Goal: Information Seeking & Learning: Learn about a topic

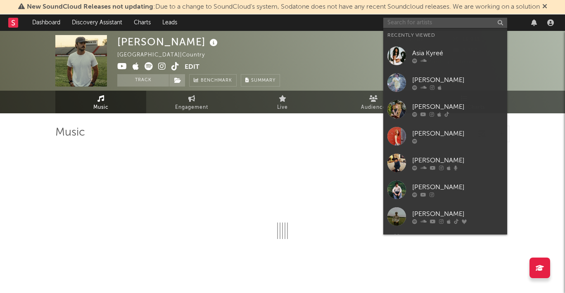
click at [469, 25] on input "text" at bounding box center [445, 23] width 124 height 10
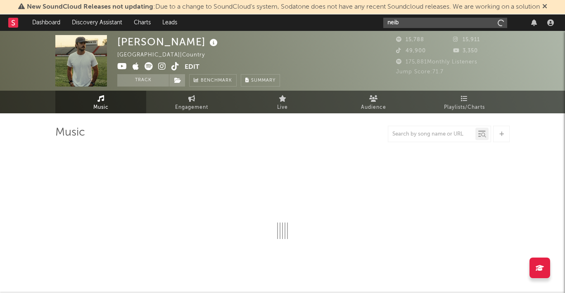
type input "neibu"
select select "6m"
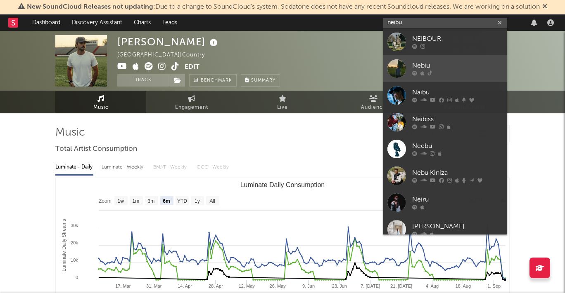
type input "neibu"
click at [463, 58] on link "Nebiu" at bounding box center [445, 68] width 124 height 27
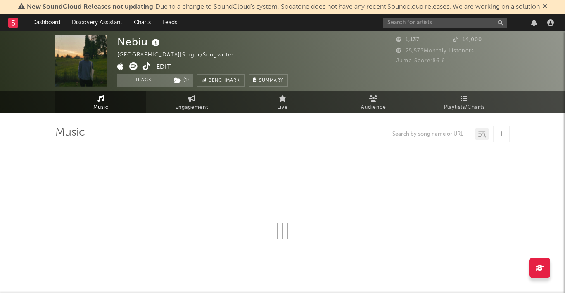
select select "1w"
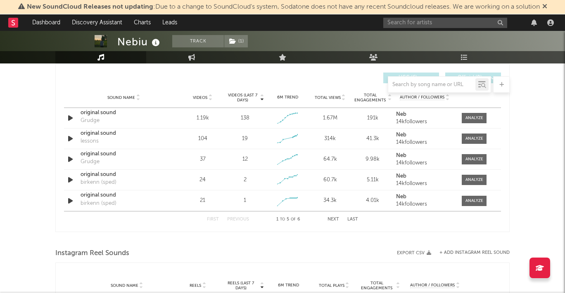
scroll to position [580, 0]
click at [449, 23] on input "text" at bounding box center [445, 23] width 124 height 10
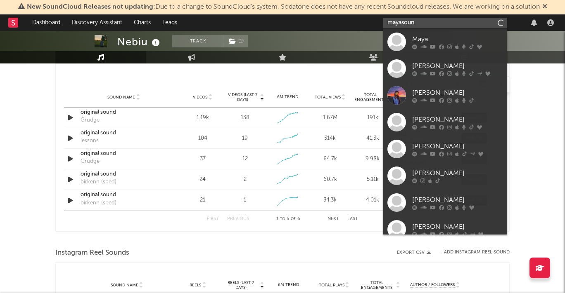
type input "mayasound"
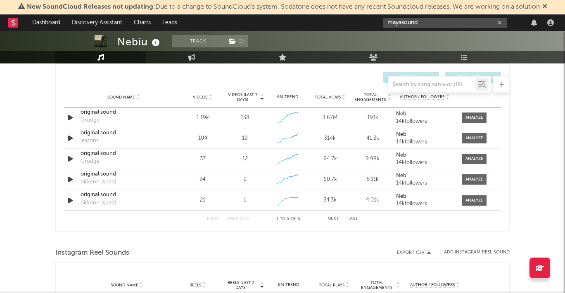
click at [498, 24] on icon "button" at bounding box center [499, 22] width 4 height 5
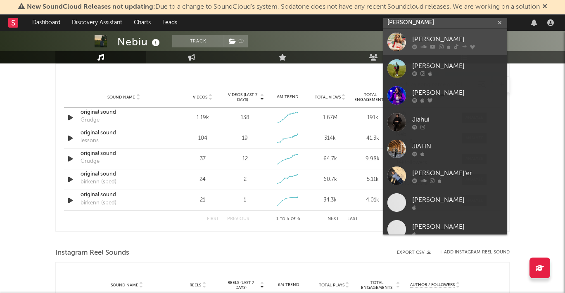
type input "jiah"
click at [450, 37] on div "[PERSON_NAME]" at bounding box center [457, 39] width 91 height 10
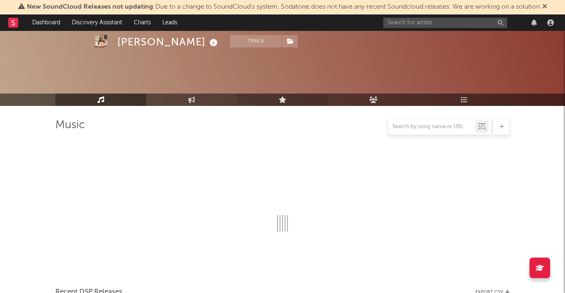
scroll to position [580, 0]
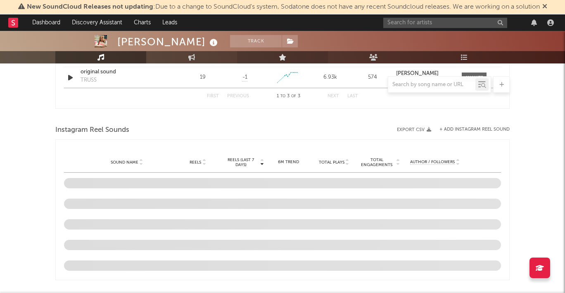
select select "1w"
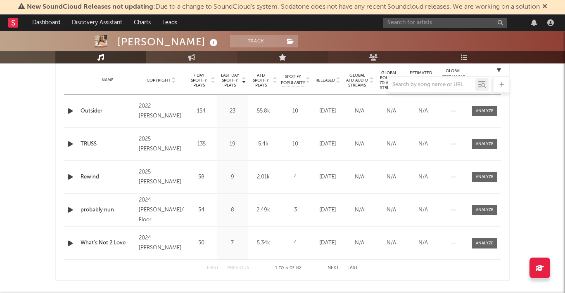
scroll to position [0, 0]
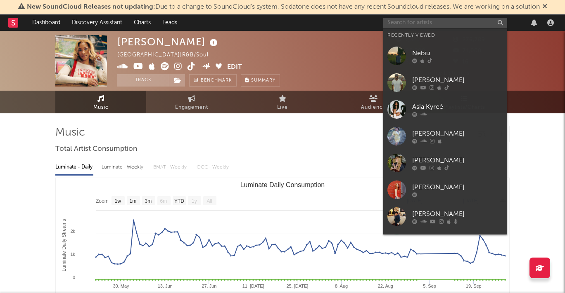
click at [438, 21] on input "text" at bounding box center [445, 23] width 124 height 10
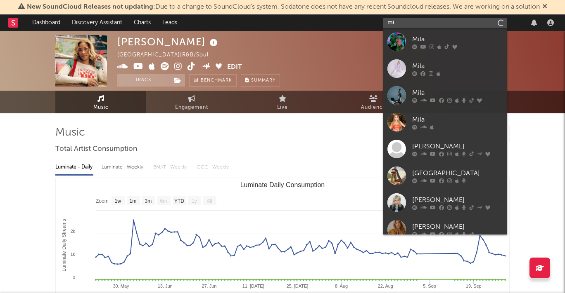
type input "m"
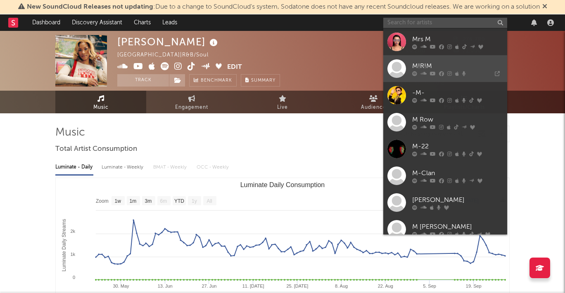
paste input "https://open.spotify.com/artist/2zNoOjMtnHPRWgZKqEhxXm?si=OJ0mWp0EShiS2kijhF6LrA"
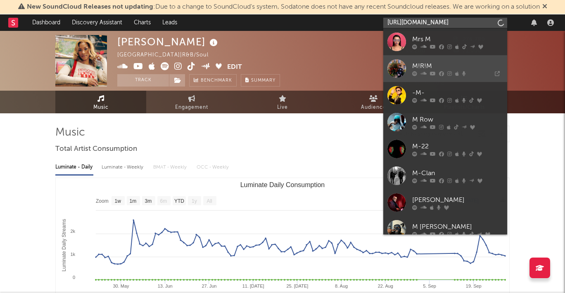
scroll to position [0, 139]
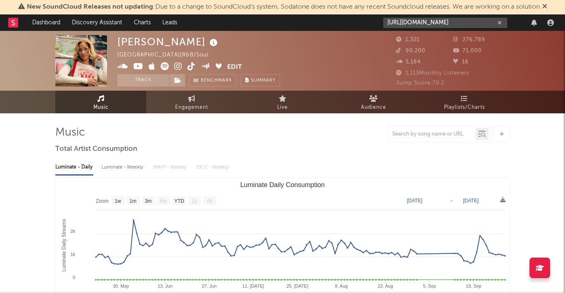
type input "https://open.spotify.com/artist/2zNoOjMtnHPRWgZKqEhxXm?si=OJ0mWp0EShiS2kijhF6LrA"
click at [498, 23] on icon "button" at bounding box center [499, 22] width 4 height 5
click at [468, 23] on input "mila be" at bounding box center [445, 23] width 124 height 10
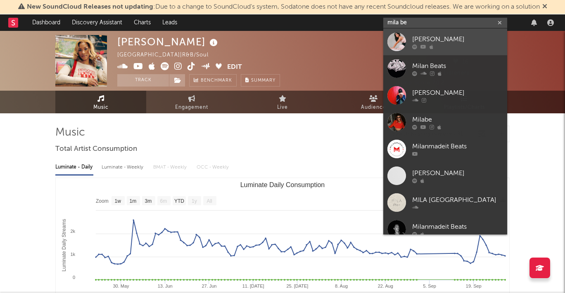
type input "mila be"
click at [458, 39] on div "[PERSON_NAME]" at bounding box center [457, 39] width 91 height 10
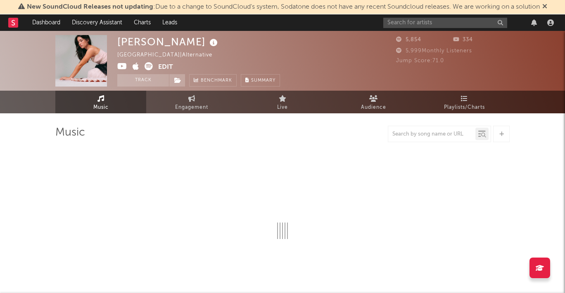
select select "1w"
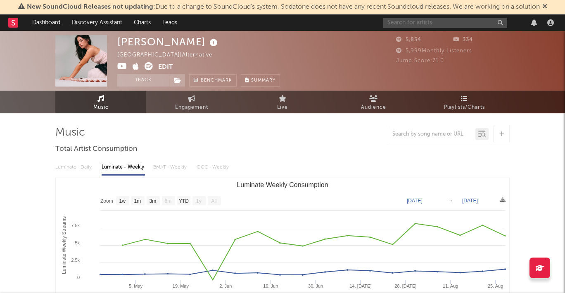
click at [429, 26] on input "text" at bounding box center [445, 23] width 124 height 10
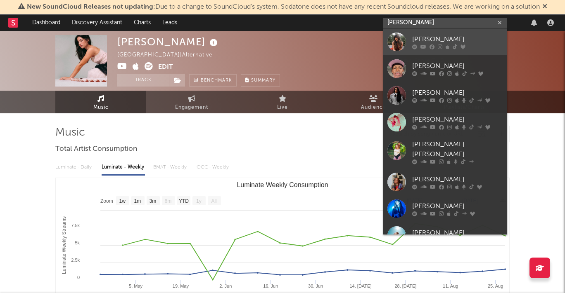
type input "ella woo"
click at [422, 43] on div "[PERSON_NAME]" at bounding box center [457, 39] width 91 height 10
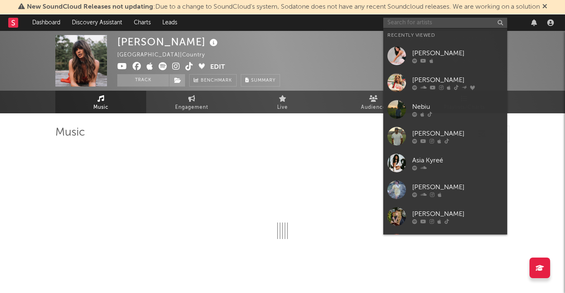
click at [415, 23] on input "text" at bounding box center [445, 23] width 124 height 10
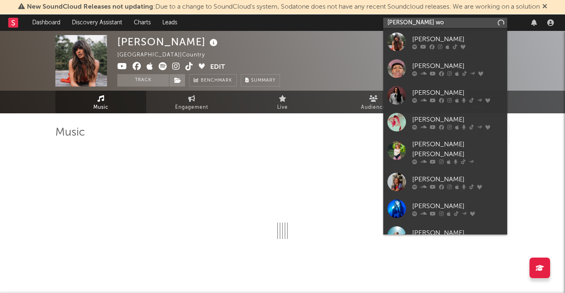
type input "ella woo"
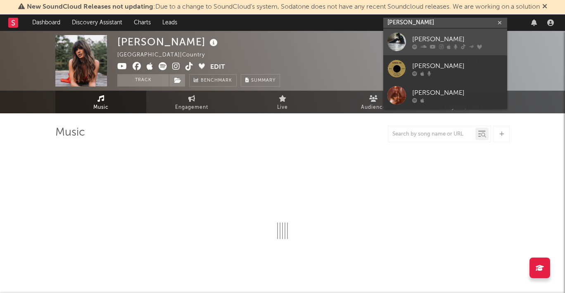
select select "6m"
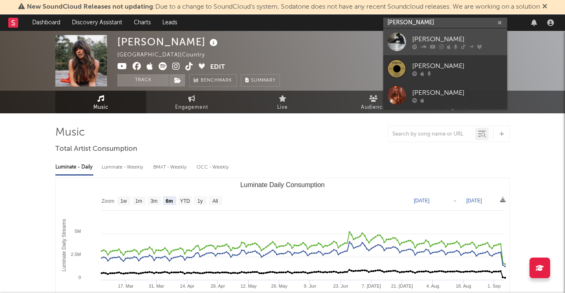
type input "ella woo"
click at [429, 40] on div "[PERSON_NAME]" at bounding box center [457, 39] width 91 height 10
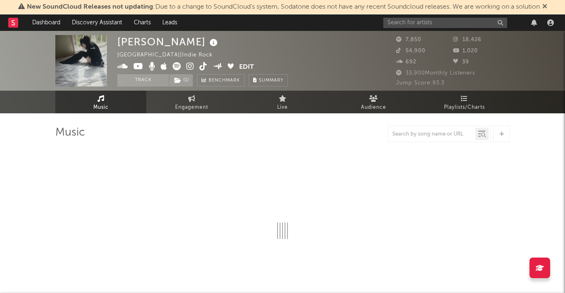
select select "1w"
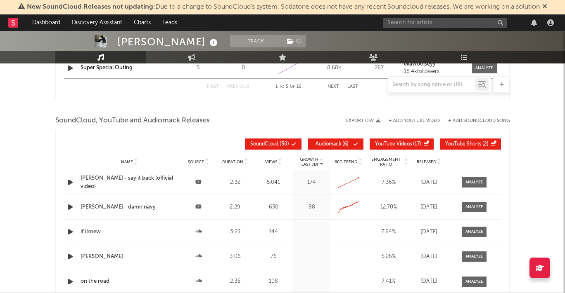
scroll to position [879, 0]
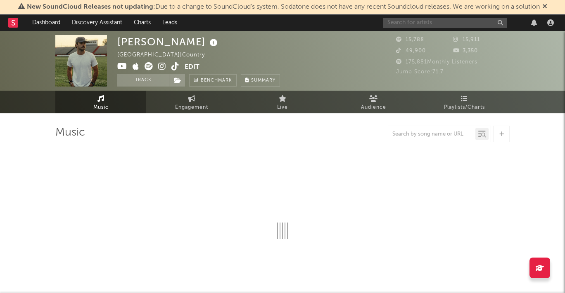
click at [408, 20] on input "text" at bounding box center [445, 23] width 124 height 10
type input "sop"
select select "6m"
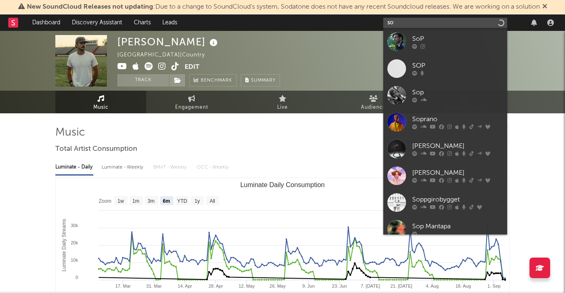
type input "s"
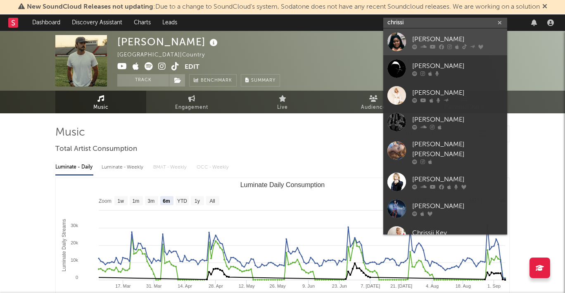
type input "chrissi"
click at [413, 49] on link "[PERSON_NAME]" at bounding box center [445, 41] width 124 height 27
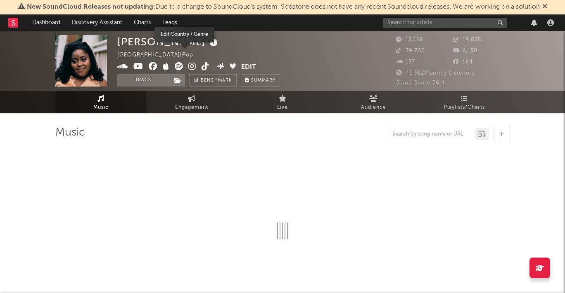
select select "6m"
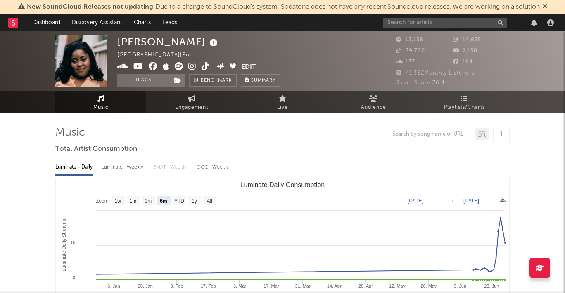
click at [191, 65] on icon at bounding box center [192, 66] width 8 height 8
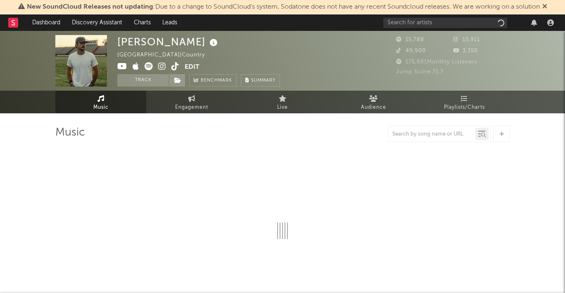
select select "6m"
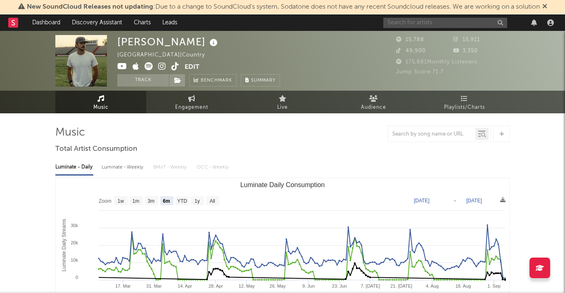
click at [422, 22] on input "text" at bounding box center [445, 23] width 124 height 10
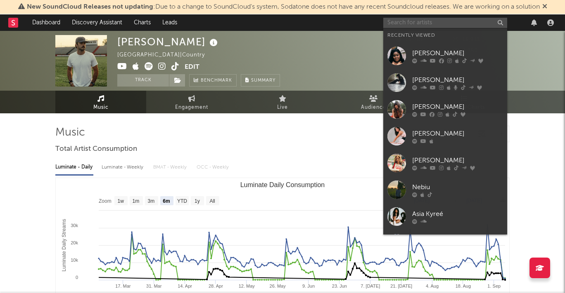
paste input "[URL][DOMAIN_NAME]"
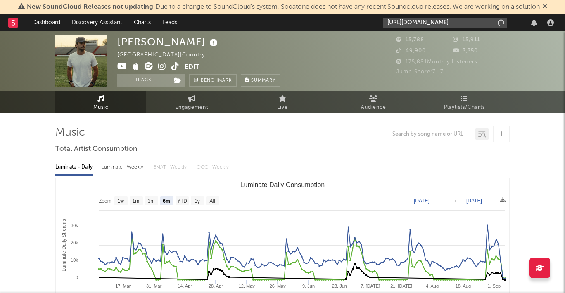
scroll to position [0, 137]
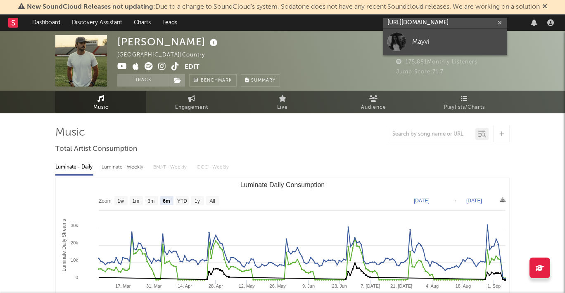
type input "[URL][DOMAIN_NAME]"
click at [420, 38] on div "Mayvi" at bounding box center [457, 42] width 91 height 10
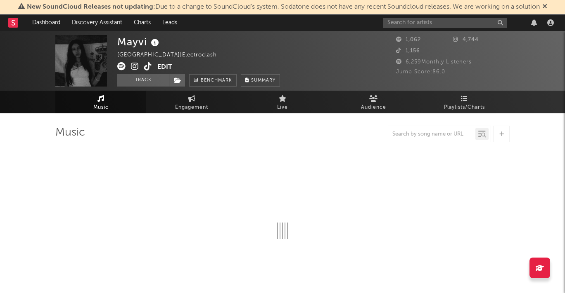
select select "1w"
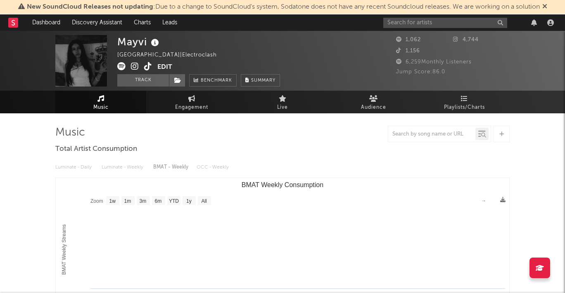
click at [133, 66] on icon at bounding box center [135, 66] width 8 height 8
